Goal: Find specific page/section: Find specific page/section

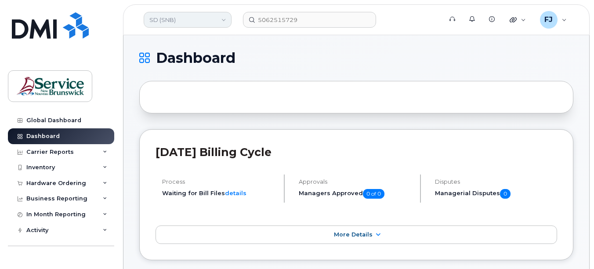
click at [191, 22] on link "SD (SNB)" at bounding box center [188, 20] width 88 height 16
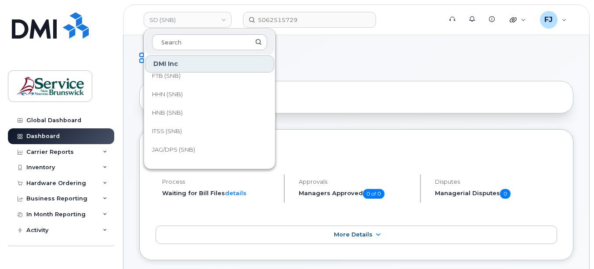
scroll to position [250, 0]
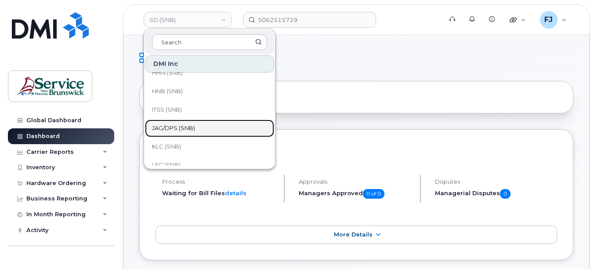
click at [188, 127] on span "JAG/DPS (SNB)" at bounding box center [173, 128] width 43 height 9
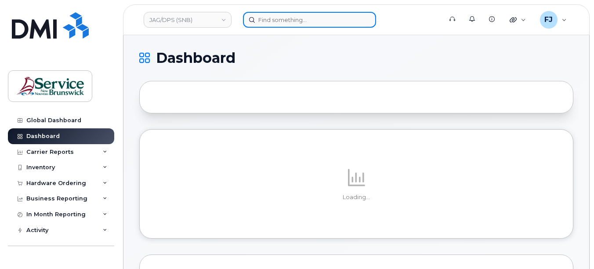
click at [277, 18] on input at bounding box center [309, 20] width 133 height 16
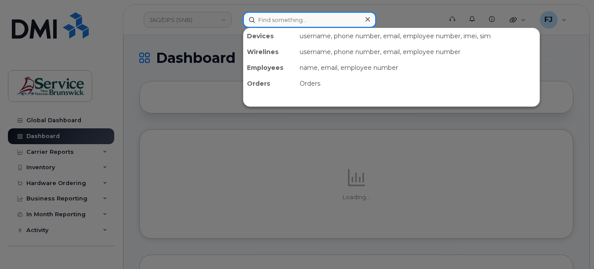
paste input "5063363235"
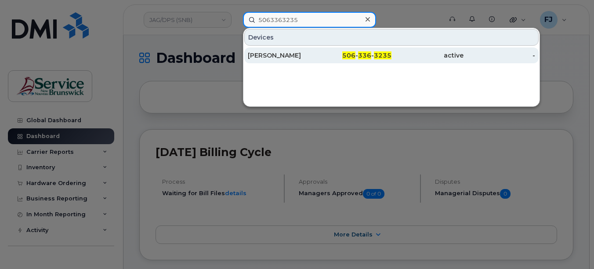
type input "5063363235"
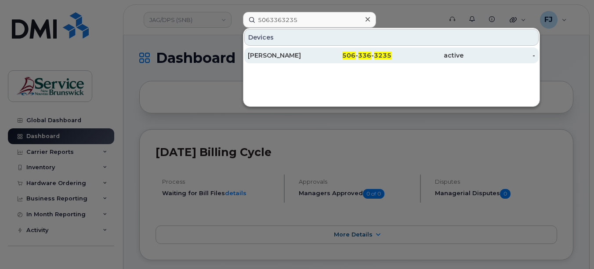
click at [312, 56] on div "[PERSON_NAME]" at bounding box center [284, 55] width 72 height 9
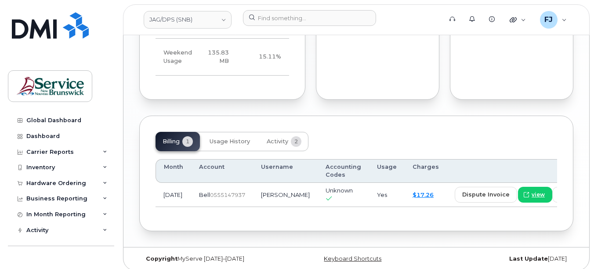
scroll to position [809, 0]
click at [293, 136] on span "2" at bounding box center [296, 141] width 11 height 11
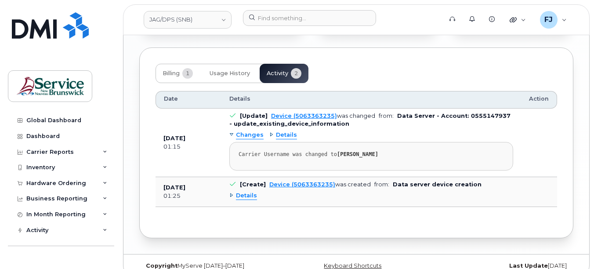
scroll to position [882, 0]
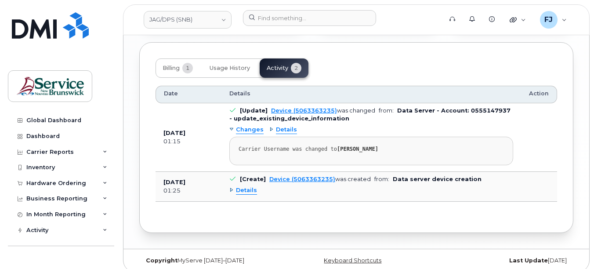
click at [250, 186] on span "Details" at bounding box center [246, 190] width 21 height 8
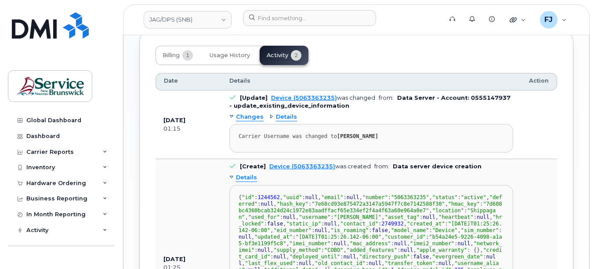
scroll to position [923, 0]
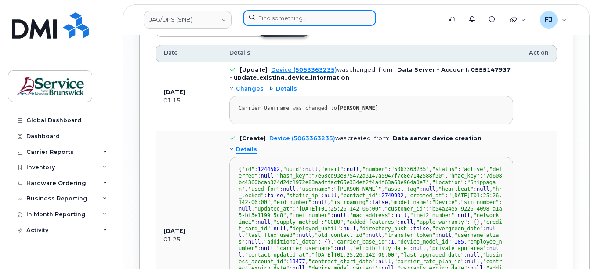
click at [276, 15] on input at bounding box center [309, 18] width 133 height 16
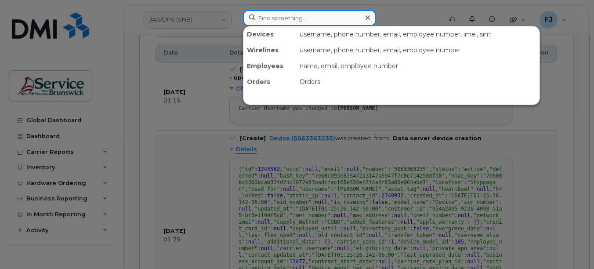
paste input "5064706157"
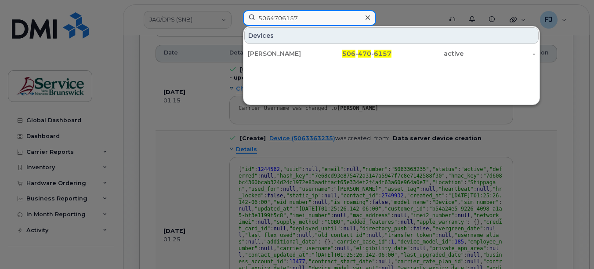
type input "5064706157"
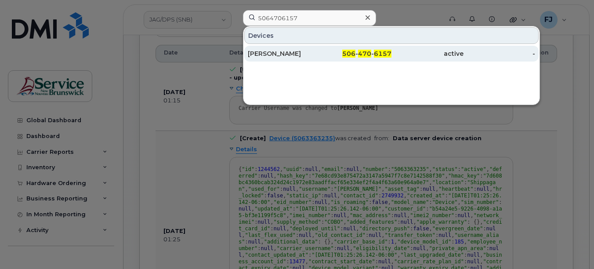
drag, startPoint x: 318, startPoint y: 59, endPoint x: 307, endPoint y: 53, distance: 12.8
click at [307, 53] on div "Connie Courcey" at bounding box center [284, 53] width 72 height 9
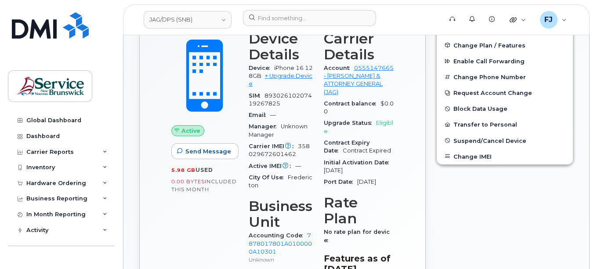
scroll to position [220, 0]
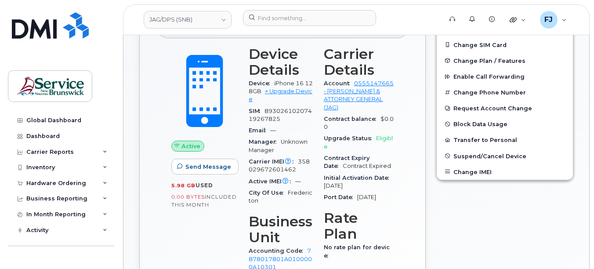
drag, startPoint x: 370, startPoint y: 206, endPoint x: 362, endPoint y: 195, distance: 13.8
click at [362, 195] on div "Port Date Jul 10, 2025" at bounding box center [359, 197] width 70 height 11
drag, startPoint x: 362, startPoint y: 195, endPoint x: 343, endPoint y: 142, distance: 55.6
click at [345, 140] on span "Upgrade Status" at bounding box center [350, 138] width 52 height 7
drag, startPoint x: 373, startPoint y: 186, endPoint x: 343, endPoint y: 189, distance: 30.4
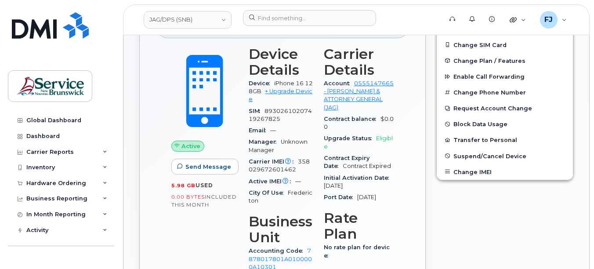
click at [343, 189] on div "Initial Activation Date Jun 17, 2025" at bounding box center [359, 182] width 70 height 20
drag, startPoint x: 343, startPoint y: 189, endPoint x: 354, endPoint y: 213, distance: 26.7
click at [354, 213] on div "Carrier Details Account 0555147665 - Bell - JUSTICE & ATTORNEY GENERAL (JAG) Co…" at bounding box center [359, 179] width 80 height 277
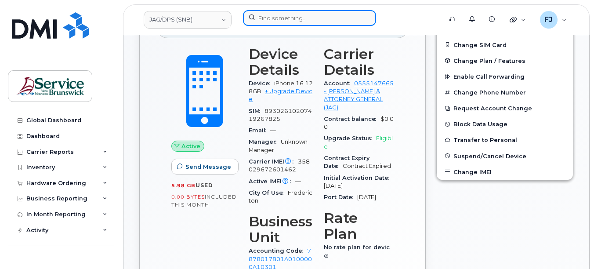
click at [286, 18] on input at bounding box center [309, 18] width 133 height 16
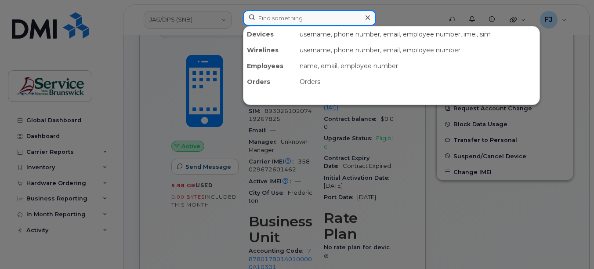
click at [294, 23] on input at bounding box center [309, 18] width 133 height 16
paste input "5065660277"
type input "5065660277"
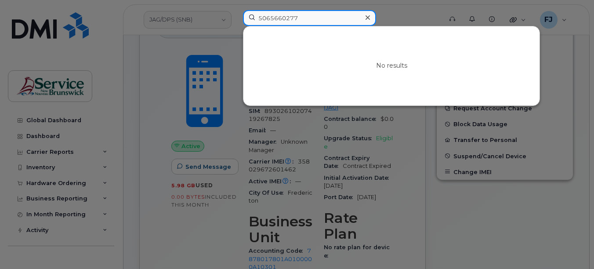
drag, startPoint x: 308, startPoint y: 17, endPoint x: 212, endPoint y: 15, distance: 96.3
click at [236, 15] on div "5065660277 No results" at bounding box center [339, 19] width 207 height 19
paste input "5065660277"
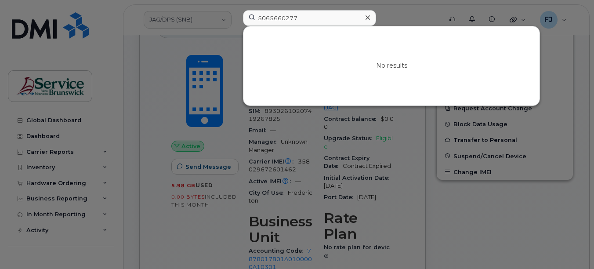
click at [213, 53] on div at bounding box center [297, 134] width 594 height 269
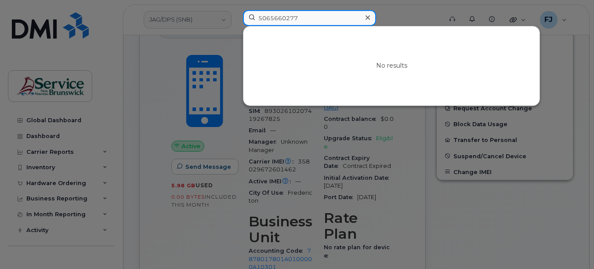
drag, startPoint x: 307, startPoint y: 17, endPoint x: 164, endPoint y: 4, distance: 143.9
click at [236, 10] on div "5065660277 No results" at bounding box center [339, 19] width 207 height 19
paste input "627949"
type input "5066279497"
drag, startPoint x: 310, startPoint y: 17, endPoint x: 200, endPoint y: 19, distance: 109.9
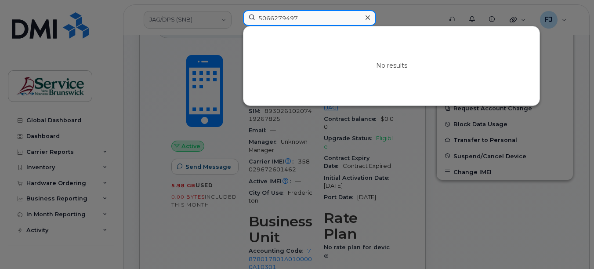
click at [236, 19] on div "5066279497 No results" at bounding box center [339, 19] width 207 height 19
drag, startPoint x: 307, startPoint y: 18, endPoint x: 219, endPoint y: 21, distance: 88.4
click at [236, 21] on div "5066279497 No results" at bounding box center [339, 19] width 207 height 19
paste input
drag, startPoint x: 310, startPoint y: 18, endPoint x: 201, endPoint y: 15, distance: 109.4
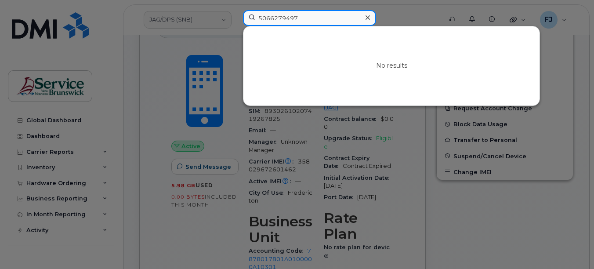
click at [236, 15] on div "5066279497 No results" at bounding box center [339, 19] width 207 height 19
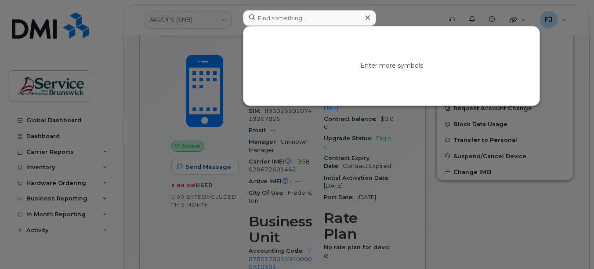
click at [196, 19] on div at bounding box center [297, 134] width 594 height 269
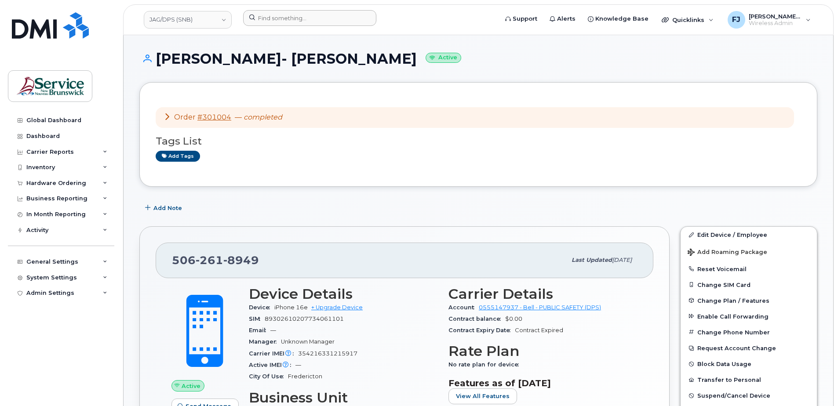
scroll to position [88, 0]
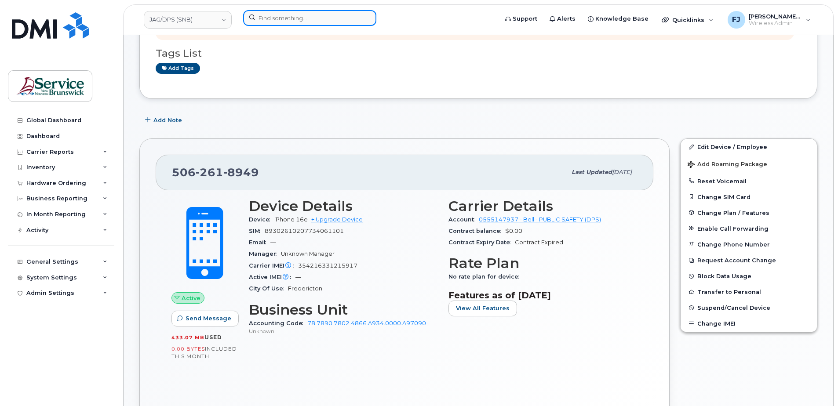
click at [272, 18] on input at bounding box center [309, 18] width 133 height 16
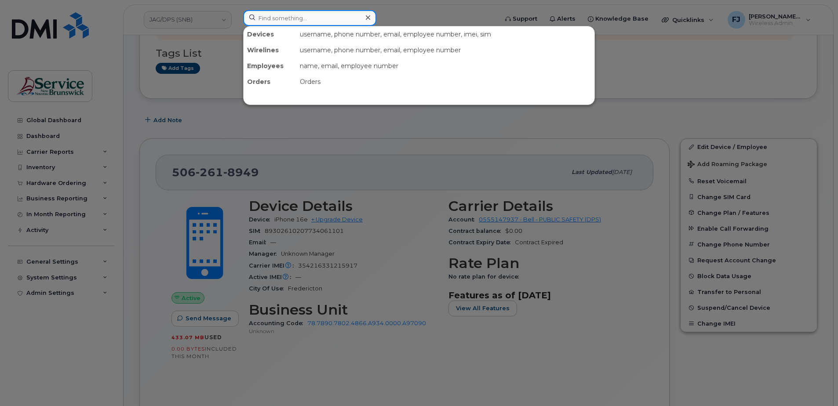
paste input "5065434021"
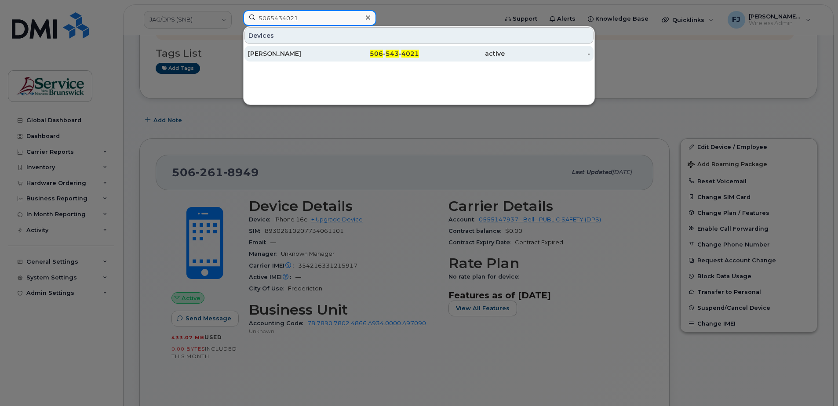
type input "5065434021"
click at [301, 54] on div "[PERSON_NAME]" at bounding box center [291, 53] width 86 height 9
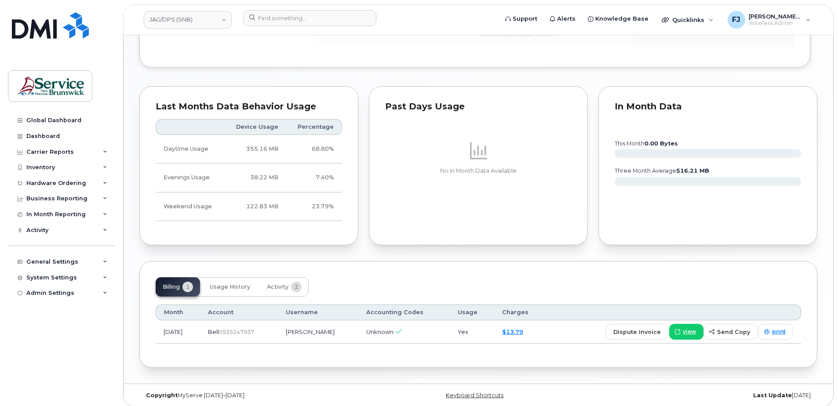
scroll to position [624, 0]
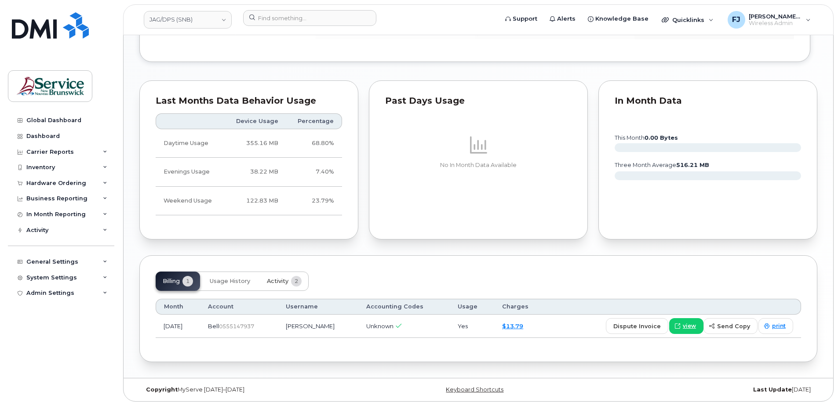
click at [273, 277] on button "Activity 2" at bounding box center [284, 281] width 49 height 19
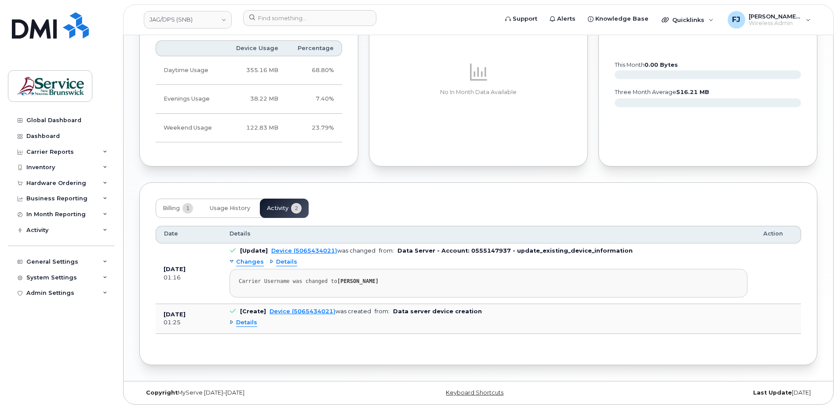
scroll to position [700, 0]
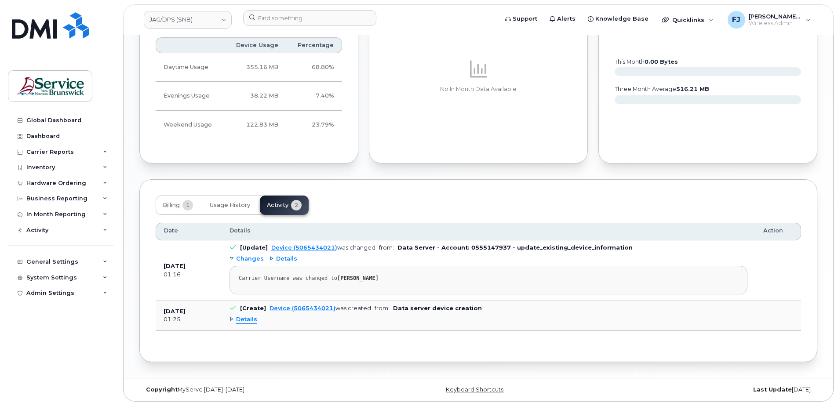
click at [532, 206] on div "Billing 1 Usage History Activity 2" at bounding box center [478, 205] width 645 height 19
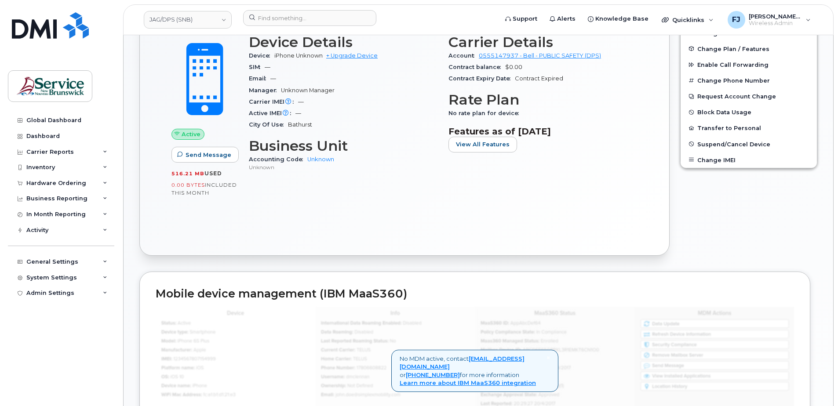
scroll to position [129, 0]
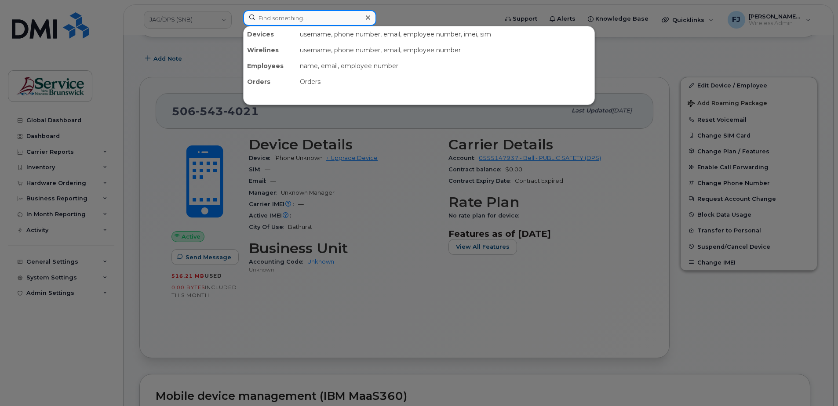
click at [280, 20] on input at bounding box center [309, 18] width 133 height 16
paste input "5062527425"
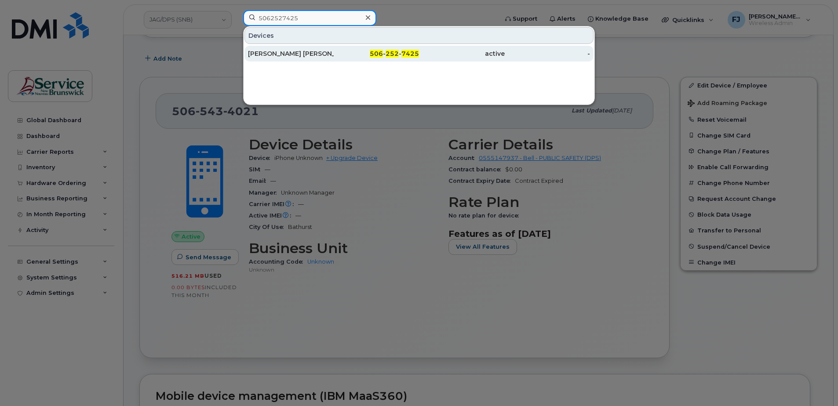
type input "5062527425"
click at [305, 57] on div "[PERSON_NAME] [PERSON_NAME]" at bounding box center [291, 53] width 86 height 9
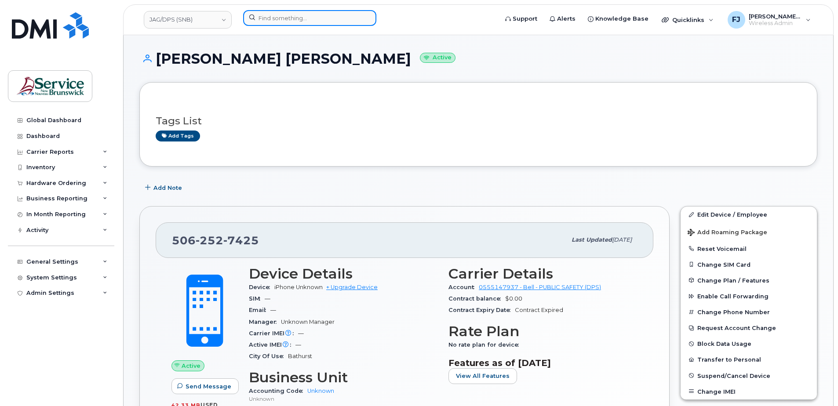
click at [287, 21] on input at bounding box center [309, 18] width 133 height 16
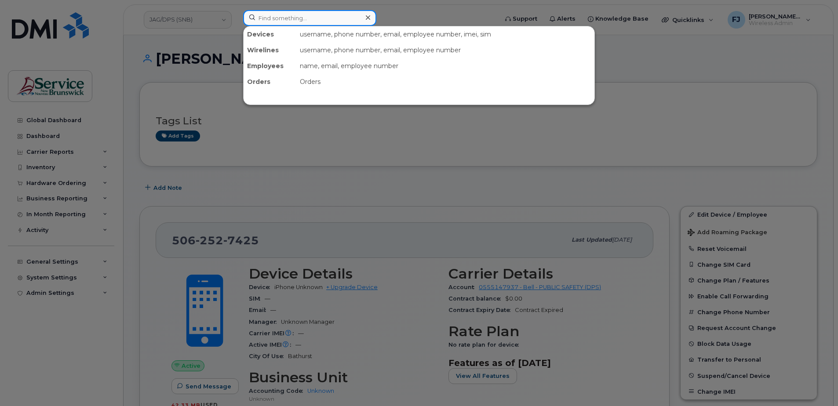
paste input "5064350605"
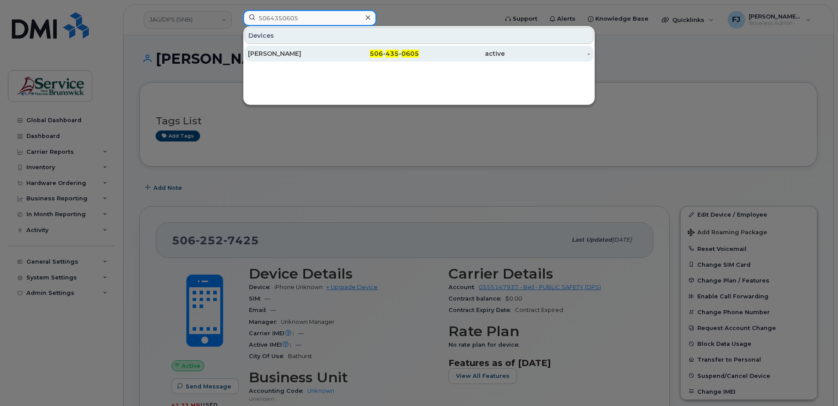
type input "5064350605"
click at [309, 55] on div "[PERSON_NAME]" at bounding box center [291, 53] width 86 height 9
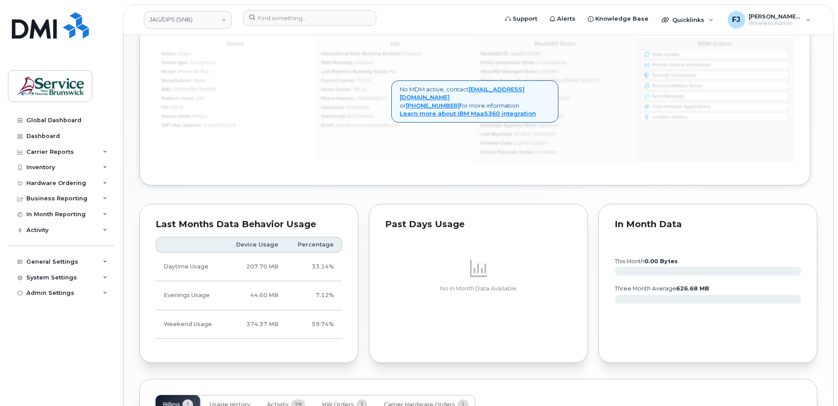
scroll to position [607, 0]
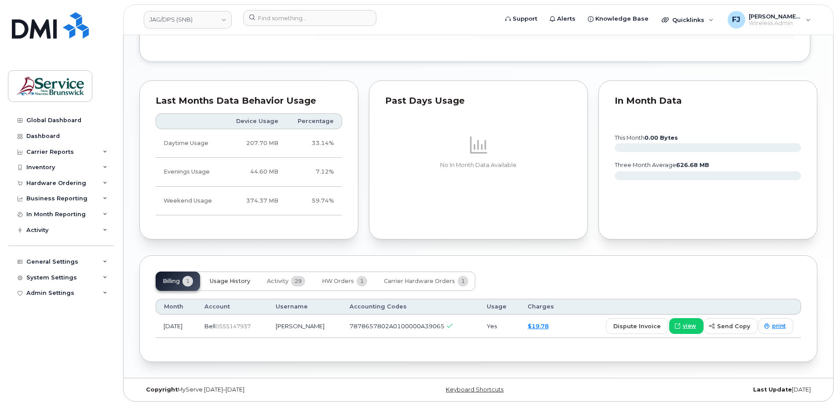
click at [227, 283] on span "Usage History" at bounding box center [230, 281] width 40 height 7
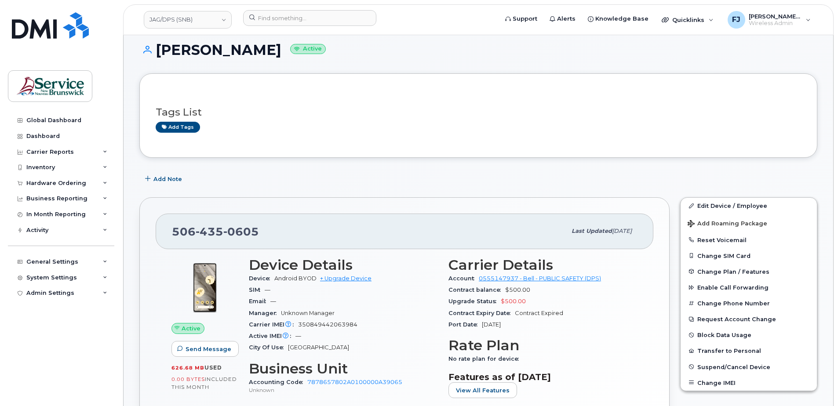
scroll to position [132, 0]
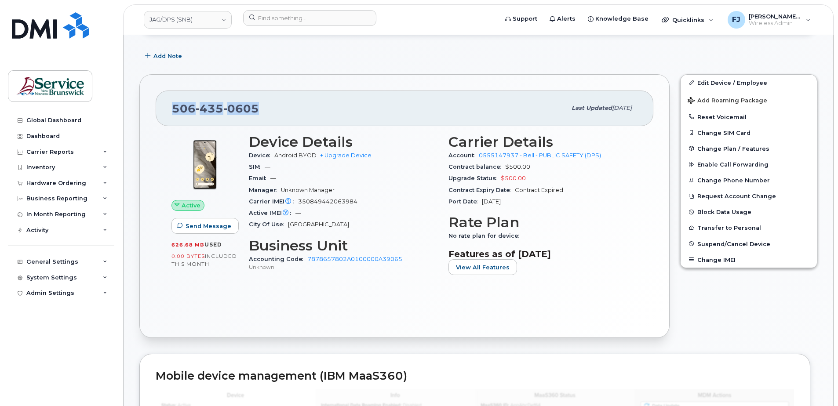
drag, startPoint x: 232, startPoint y: 107, endPoint x: 174, endPoint y: 108, distance: 57.1
click at [174, 108] on div "506 435 0605" at bounding box center [369, 108] width 394 height 18
drag, startPoint x: 174, startPoint y: 108, endPoint x: 277, endPoint y: 93, distance: 103.9
click at [277, 93] on div "506 435 0605 Last updated Aug 28, 2025" at bounding box center [404, 108] width 497 height 35
click at [347, 176] on div "Email —" at bounding box center [343, 178] width 189 height 11
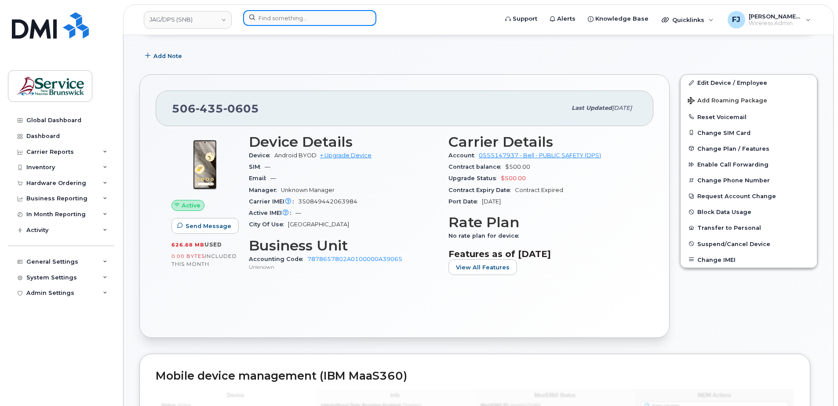
click at [288, 20] on input at bounding box center [309, 18] width 133 height 16
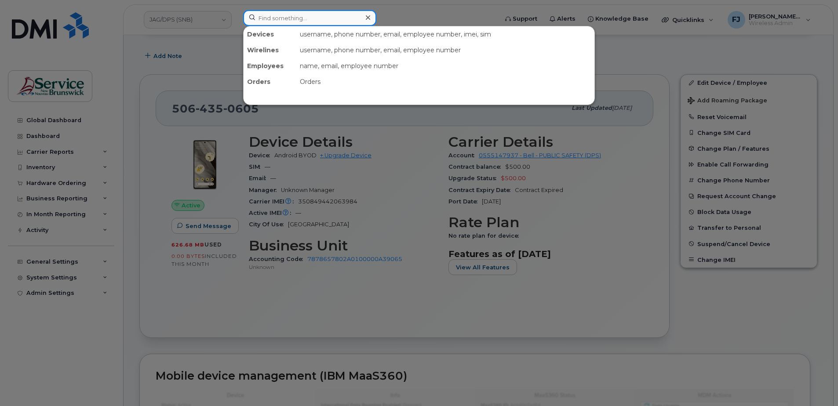
paste input "5065660277"
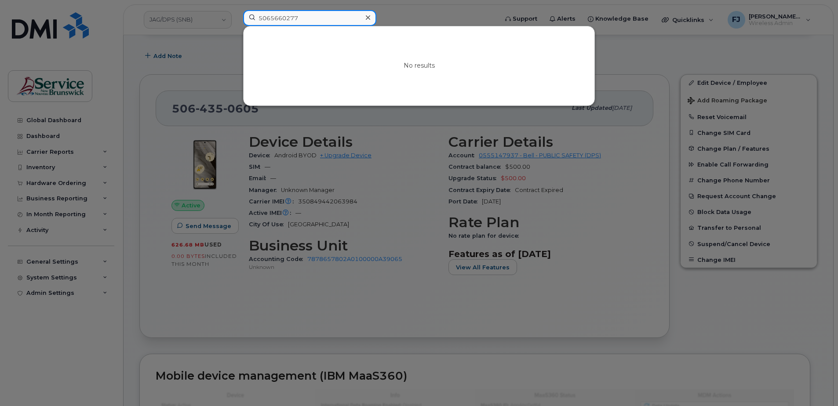
type input "5065660277"
click at [229, 54] on div at bounding box center [419, 203] width 838 height 406
drag, startPoint x: 304, startPoint y: 14, endPoint x: 247, endPoint y: 18, distance: 56.9
click at [247, 18] on input "5065660277" at bounding box center [309, 18] width 133 height 16
click at [218, 54] on div at bounding box center [419, 203] width 838 height 406
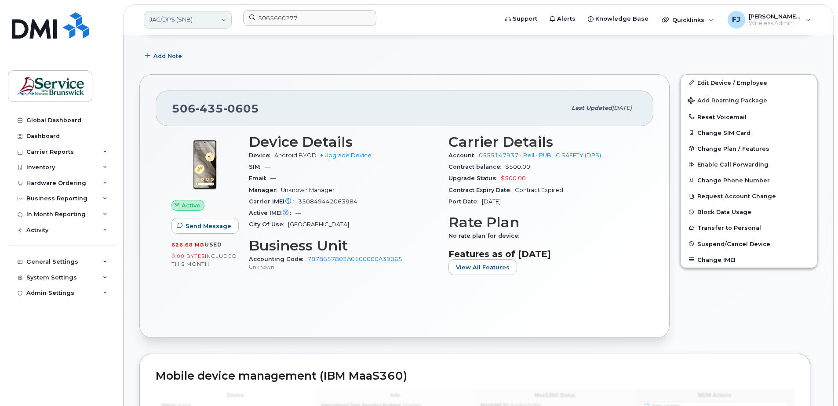
click at [192, 22] on link "JAG/DPS (SNB)" at bounding box center [188, 20] width 88 height 18
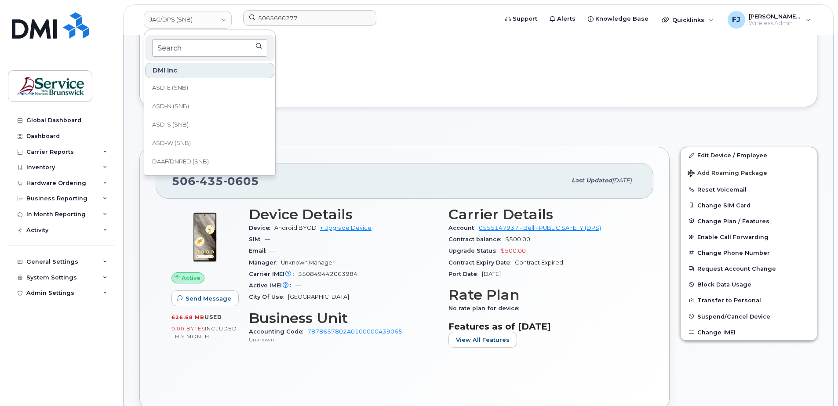
scroll to position [44, 0]
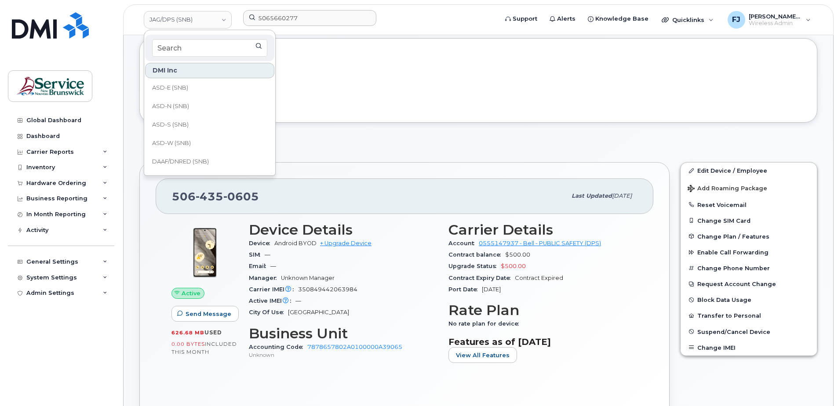
click at [327, 53] on div "Tags List Add tags" at bounding box center [478, 80] width 678 height 84
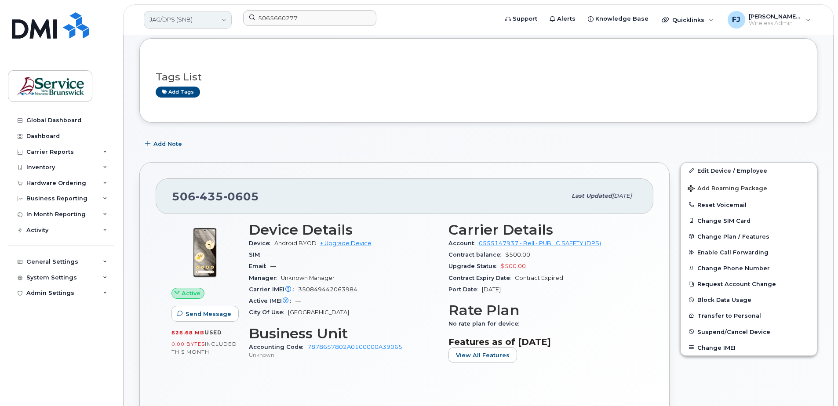
click at [206, 17] on link "JAG/DPS (SNB)" at bounding box center [188, 20] width 88 height 18
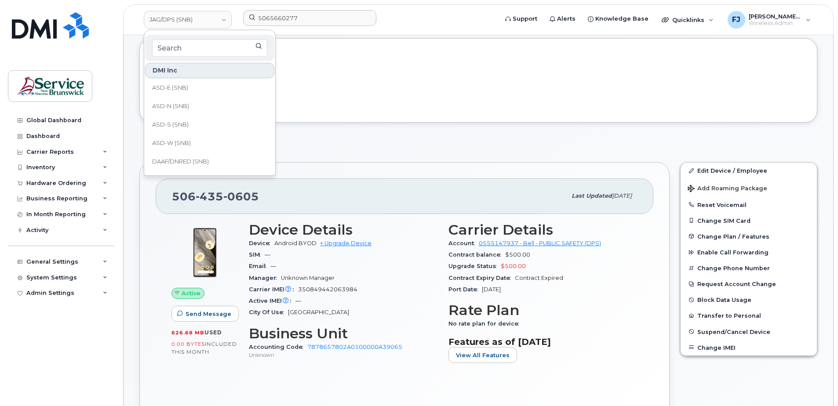
click at [360, 90] on div "Add tags" at bounding box center [475, 92] width 638 height 11
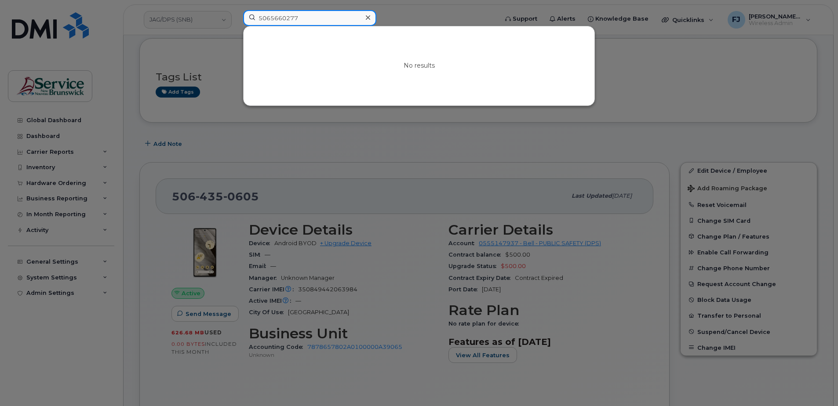
drag, startPoint x: 316, startPoint y: 15, endPoint x: 246, endPoint y: 17, distance: 70.3
click at [236, 17] on div "5065660277 No results" at bounding box center [367, 19] width 263 height 19
click at [449, 143] on div at bounding box center [419, 203] width 838 height 406
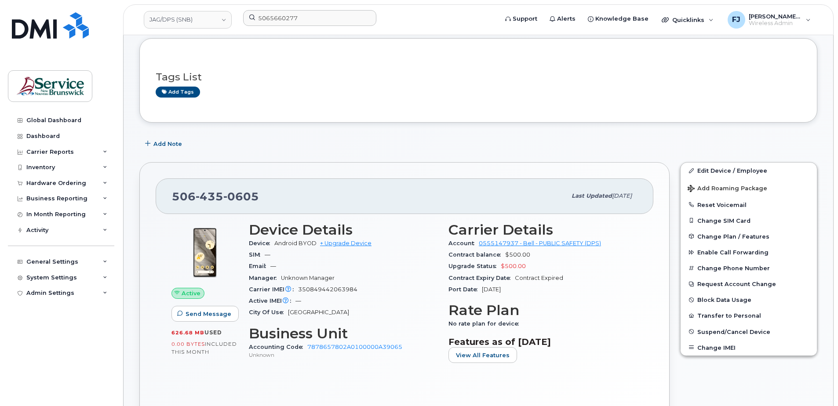
click at [264, 193] on div "506 435 0605" at bounding box center [369, 196] width 394 height 18
click at [268, 22] on input "5065660277" at bounding box center [309, 18] width 133 height 16
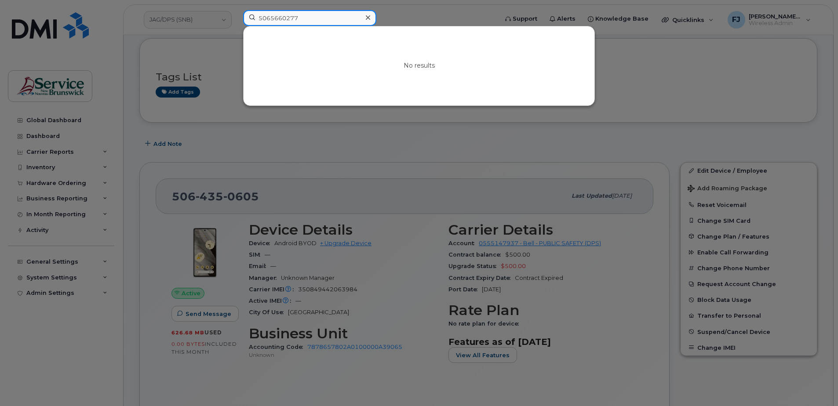
click at [305, 18] on input "5065660277" at bounding box center [309, 18] width 133 height 16
click at [219, 58] on div at bounding box center [419, 203] width 838 height 406
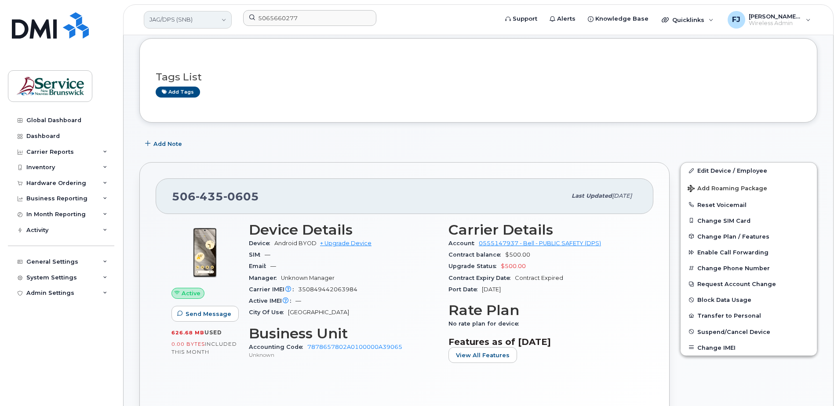
click at [200, 17] on link "JAG/DPS (SNB)" at bounding box center [188, 20] width 88 height 18
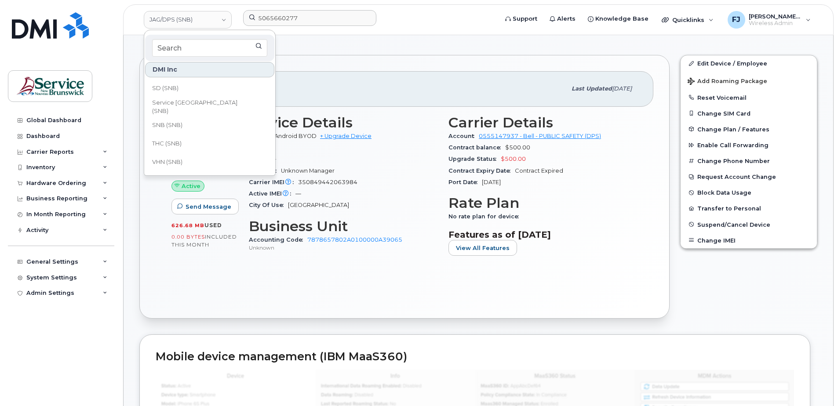
scroll to position [176, 0]
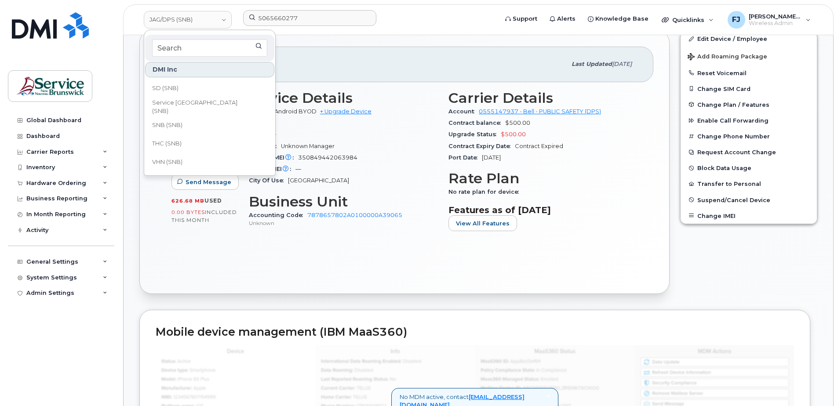
drag, startPoint x: 354, startPoint y: 45, endPoint x: 352, endPoint y: 49, distance: 4.7
click at [354, 45] on div "506 435 0605 Last updated Aug 28, 2025 Active Send Message 626.68 MB  used 0.00…" at bounding box center [404, 162] width 530 height 264
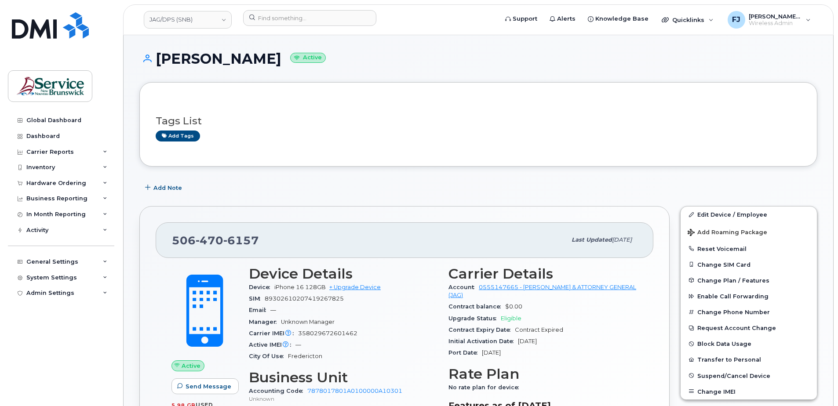
scroll to position [220, 0]
